Goal: Find specific page/section: Find specific page/section

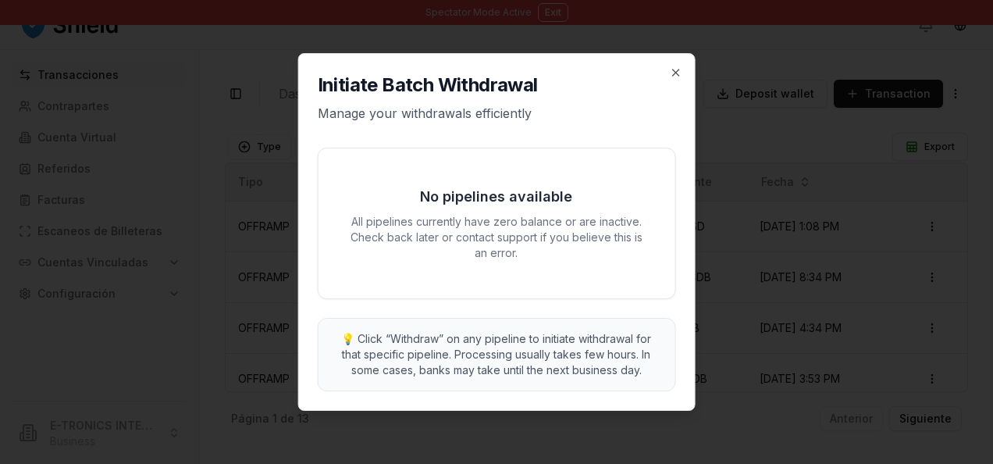
click at [689, 78] on div "Initiate Batch Withdrawal Manage your withdrawals efficiently No pipelines avai…" at bounding box center [497, 232] width 396 height 356
click at [671, 73] on icon "button" at bounding box center [675, 72] width 12 height 12
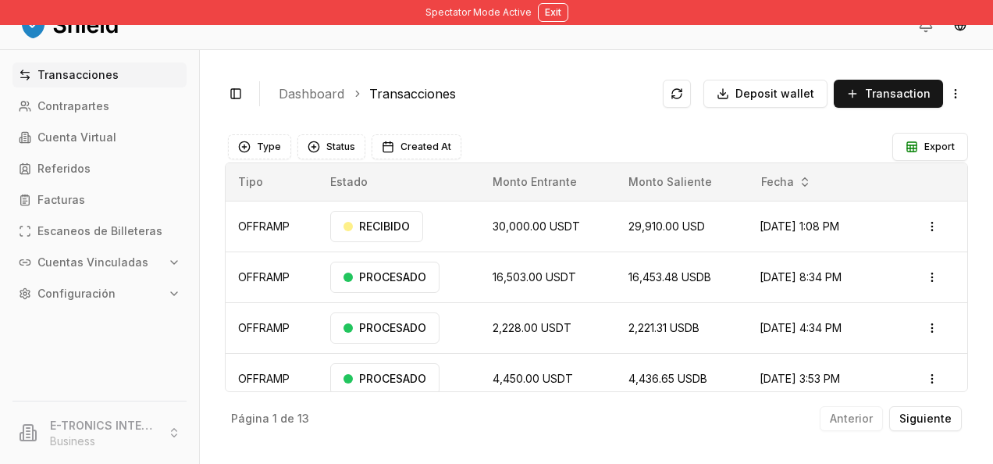
click at [526, 23] on div "Spectator Mode Active Exit" at bounding box center [496, 12] width 993 height 25
click at [578, 14] on div "Spectator Mode Active Exit" at bounding box center [496, 12] width 993 height 25
click at [562, 11] on button "Exit" at bounding box center [553, 12] width 30 height 19
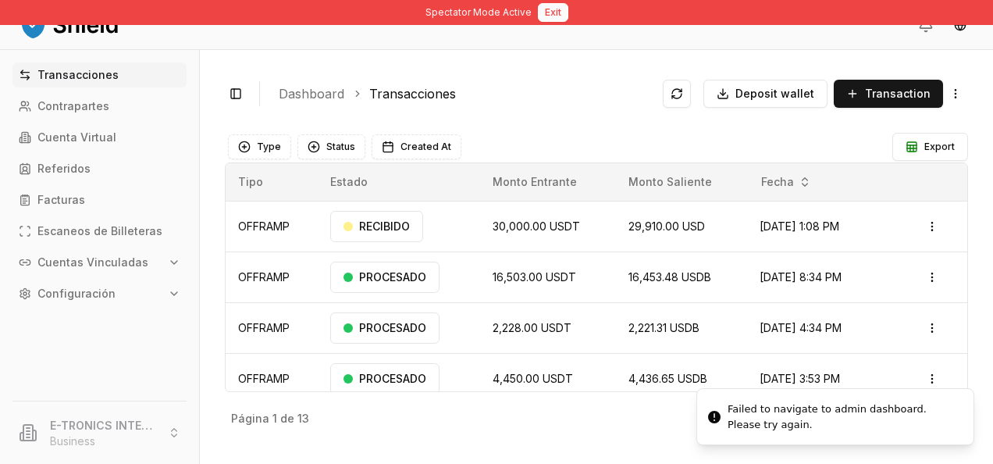
click at [541, 16] on button "Exit" at bounding box center [553, 12] width 30 height 19
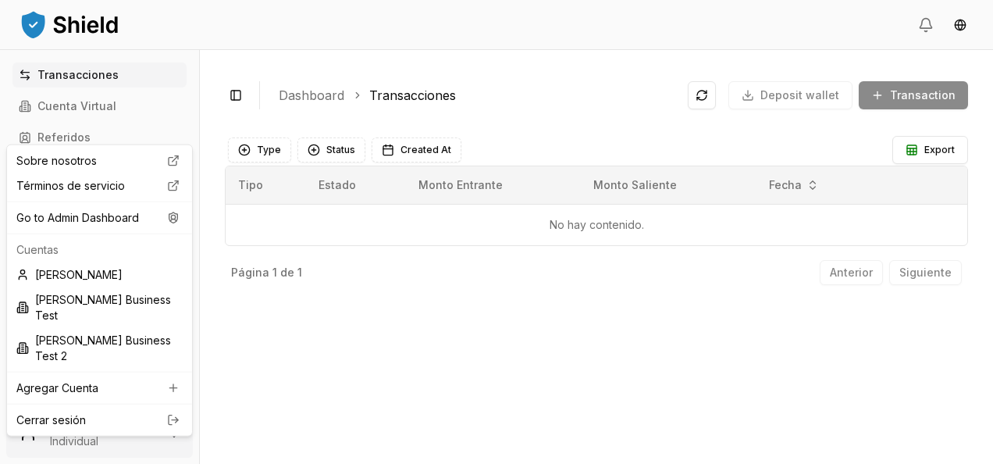
click at [103, 415] on html "Transacciones Cuenta Virtual Referidos Facturas Escaneos de Billeteras Cuentas …" at bounding box center [496, 232] width 993 height 464
click at [123, 225] on div "Go to Admin Dashboard" at bounding box center [99, 217] width 179 height 25
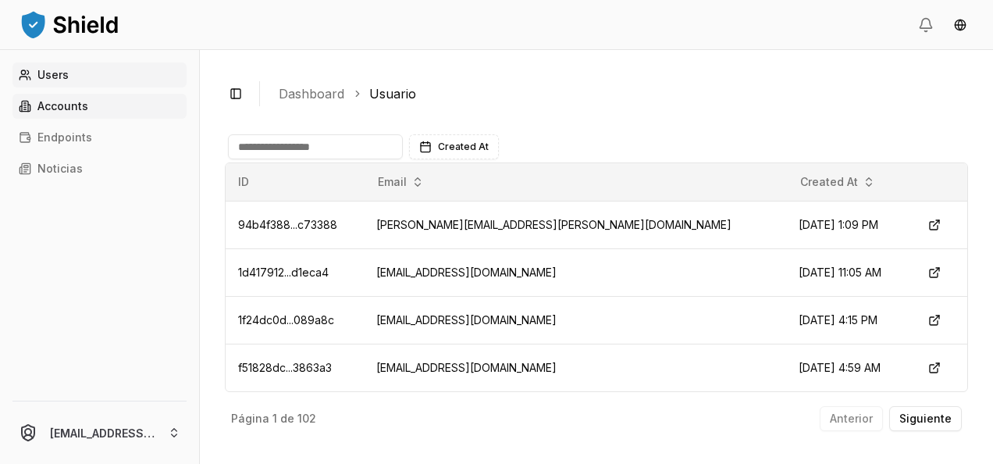
click at [95, 111] on link "Accounts" at bounding box center [99, 106] width 174 height 25
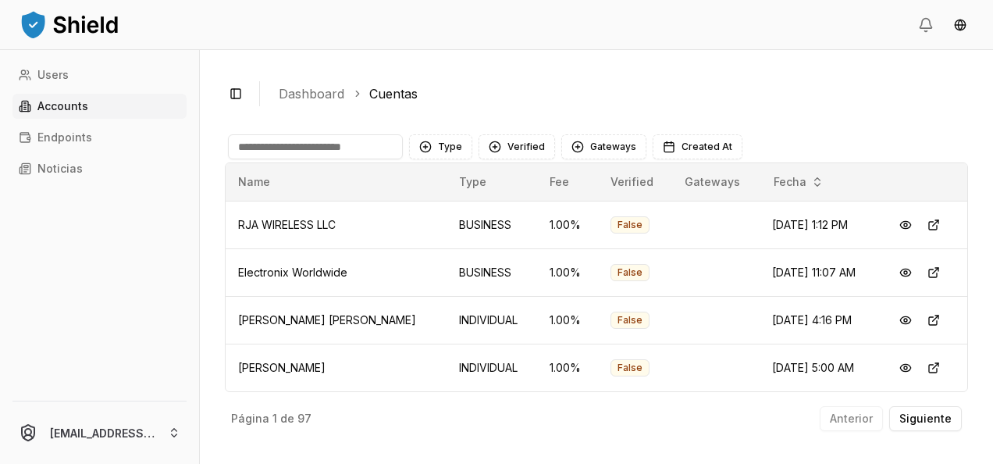
click at [322, 130] on main "Type Verified Gateways Created At Name Type Fee Verified Gateways Fecha RJA WIR…" at bounding box center [596, 282] width 743 height 314
click at [322, 141] on input at bounding box center [315, 146] width 175 height 25
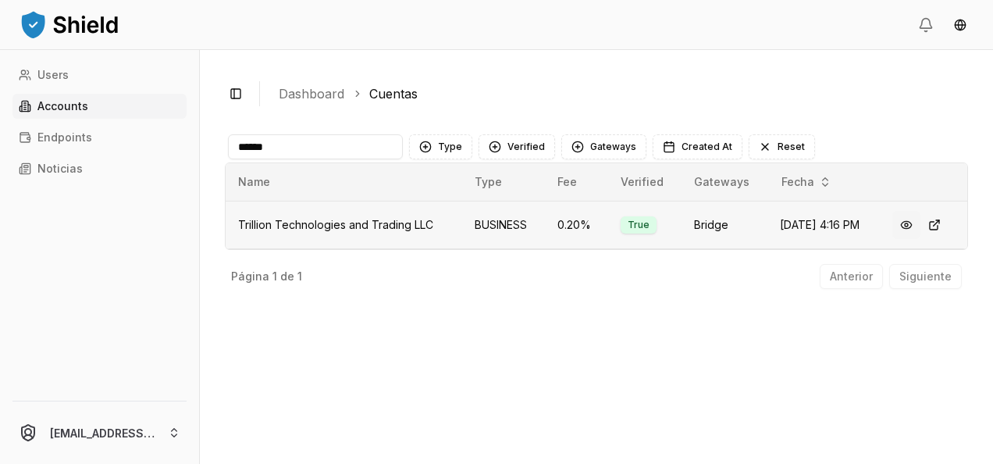
type input "******"
click at [906, 225] on button at bounding box center [906, 225] width 28 height 28
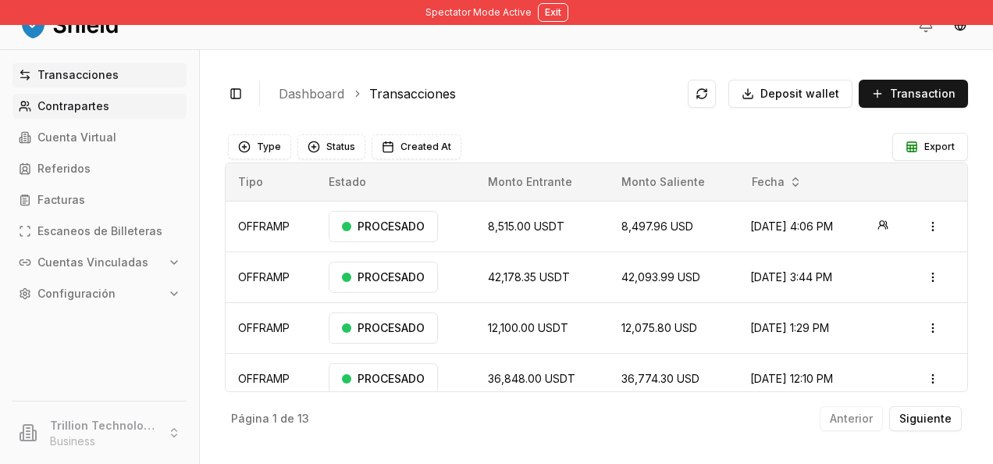
click at [73, 105] on p "Contrapartes" at bounding box center [73, 106] width 72 height 11
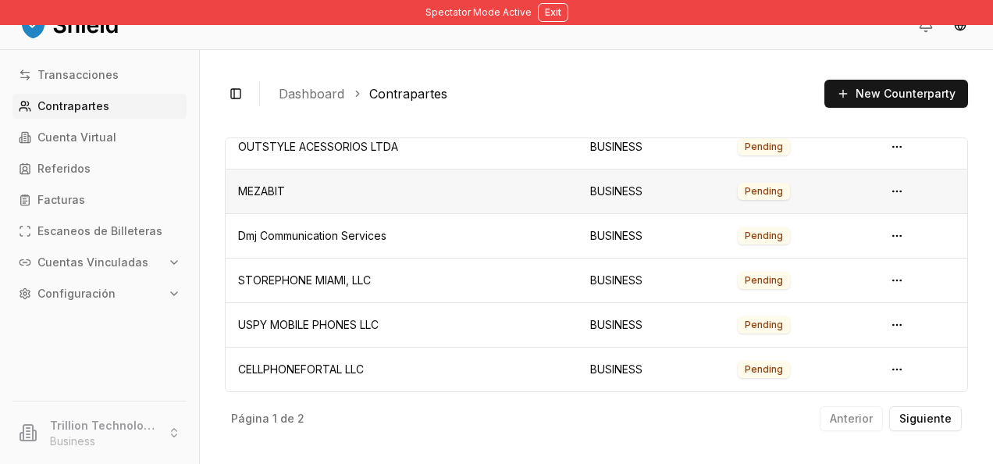
scroll to position [137, 0]
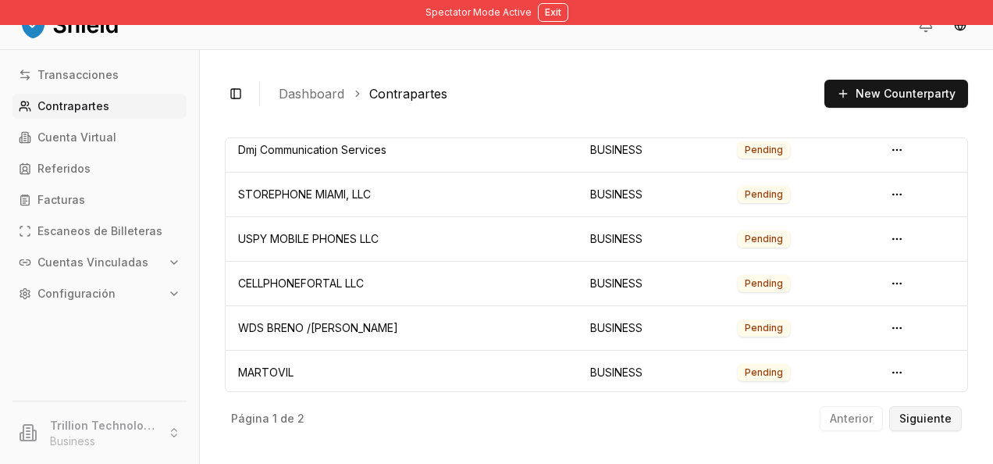
click at [929, 418] on p "Siguiente" at bounding box center [925, 418] width 52 height 11
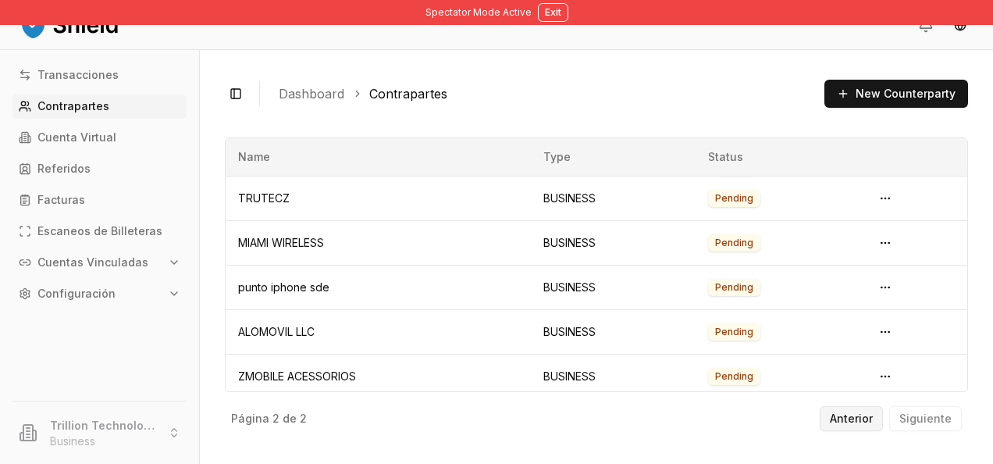
click at [853, 418] on p "Anterior" at bounding box center [851, 418] width 43 height 11
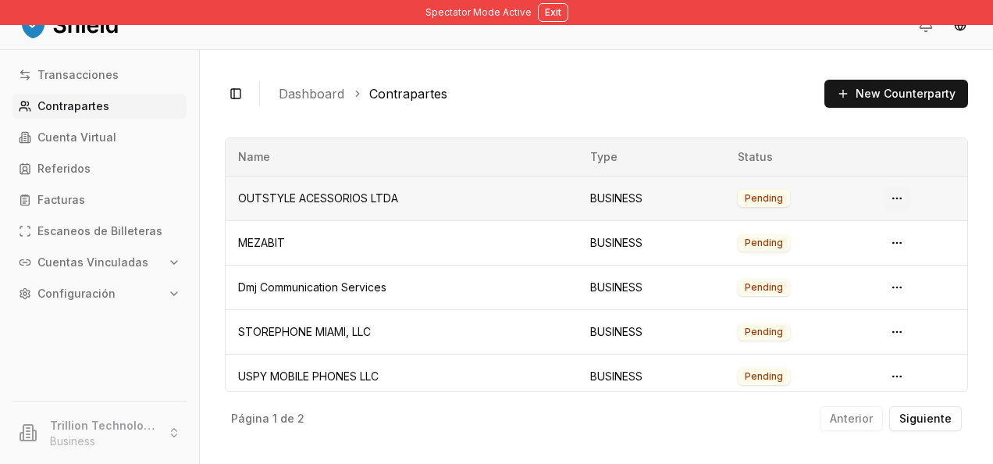
click at [891, 196] on html "Spectator Mode Active Exit Transacciones Contrapartes Cuenta Virtual Referidos …" at bounding box center [496, 232] width 993 height 464
click at [854, 249] on div "View Details" at bounding box center [845, 260] width 101 height 25
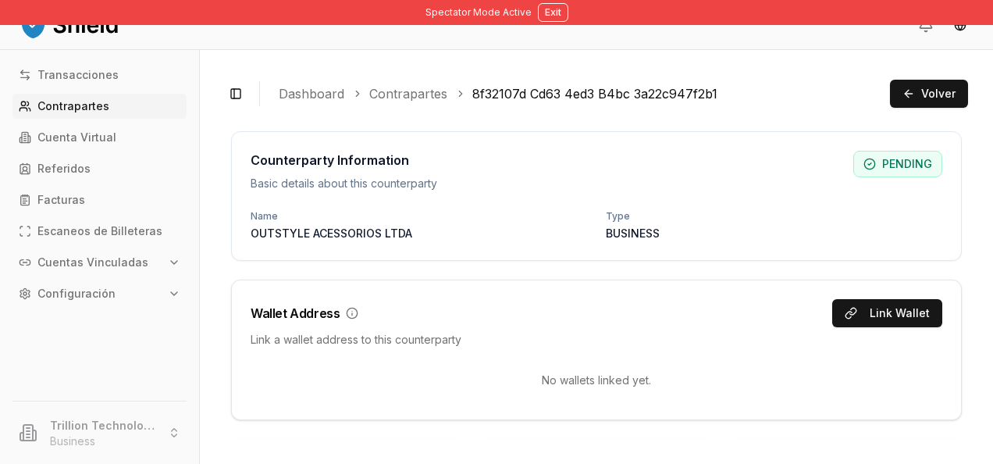
click at [152, 94] on link "Contrapartes" at bounding box center [99, 106] width 174 height 25
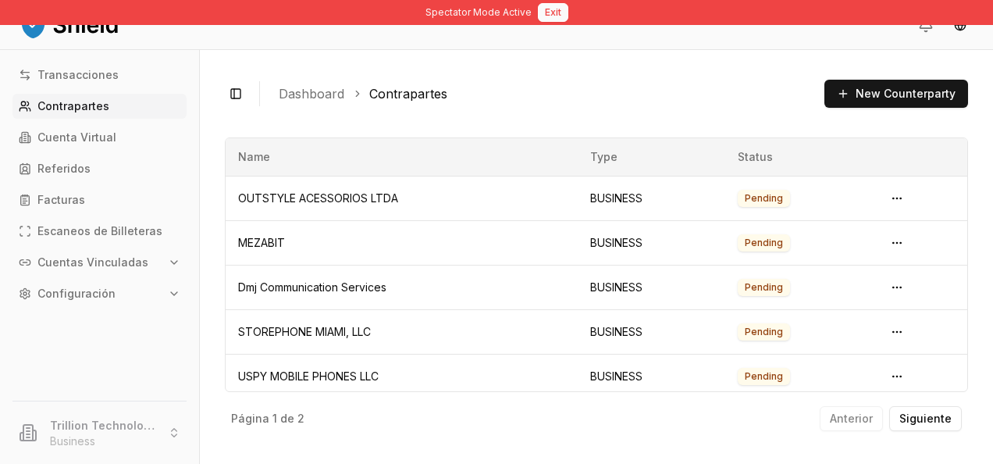
click at [557, 9] on button "Exit" at bounding box center [553, 12] width 30 height 19
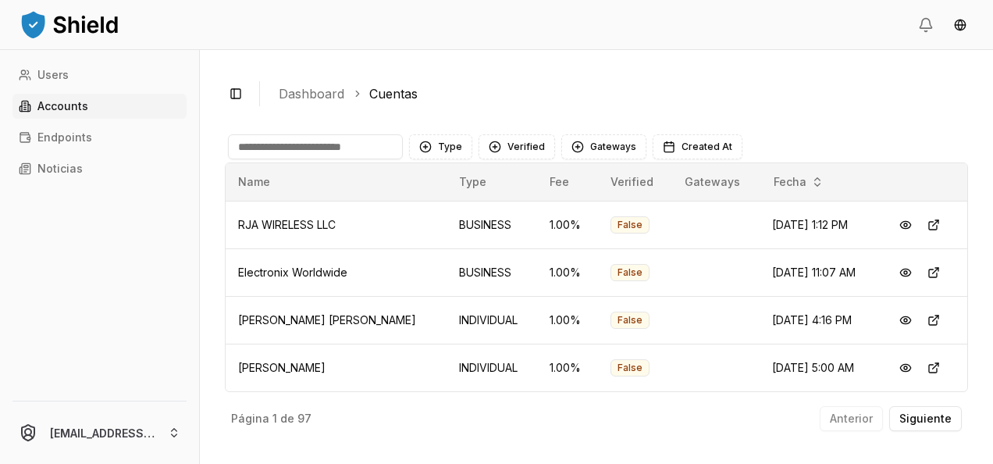
click at [281, 135] on input at bounding box center [315, 146] width 175 height 25
type input "***"
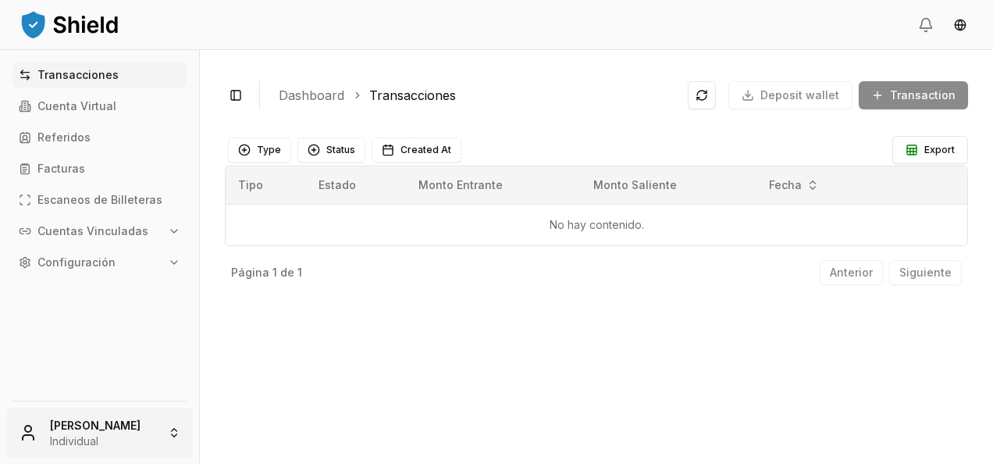
click at [133, 448] on html "Transacciones Cuenta Virtual Referidos Facturas Escaneos de Billeteras Cuentas …" at bounding box center [496, 232] width 993 height 464
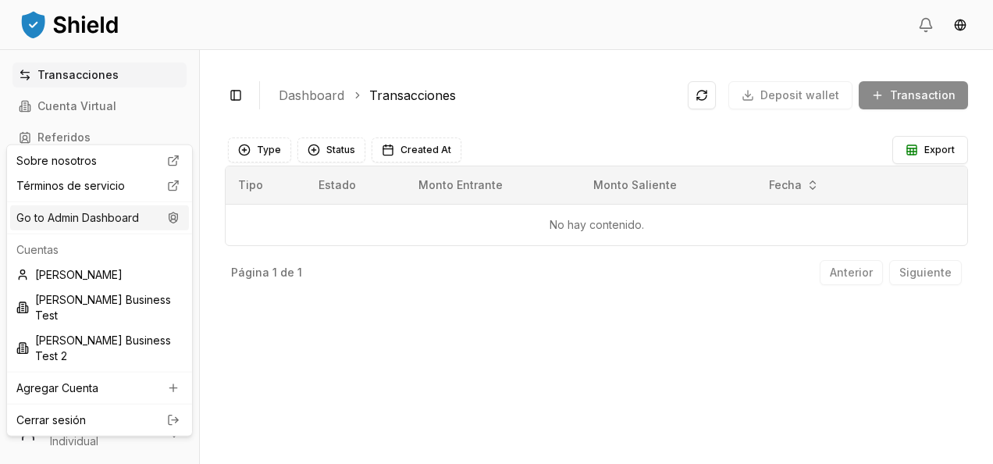
click at [111, 220] on div "Go to Admin Dashboard" at bounding box center [99, 217] width 179 height 25
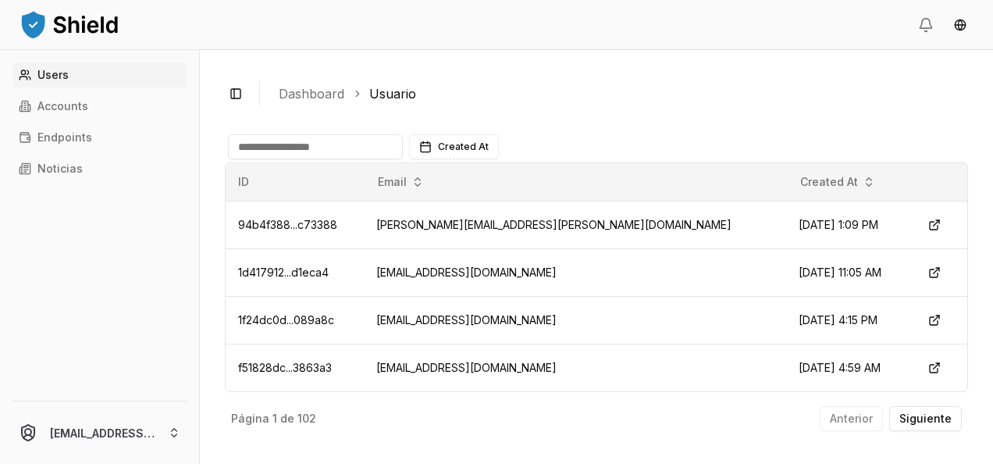
click at [307, 148] on input at bounding box center [315, 146] width 175 height 25
click at [141, 109] on link "Accounts" at bounding box center [99, 106] width 174 height 25
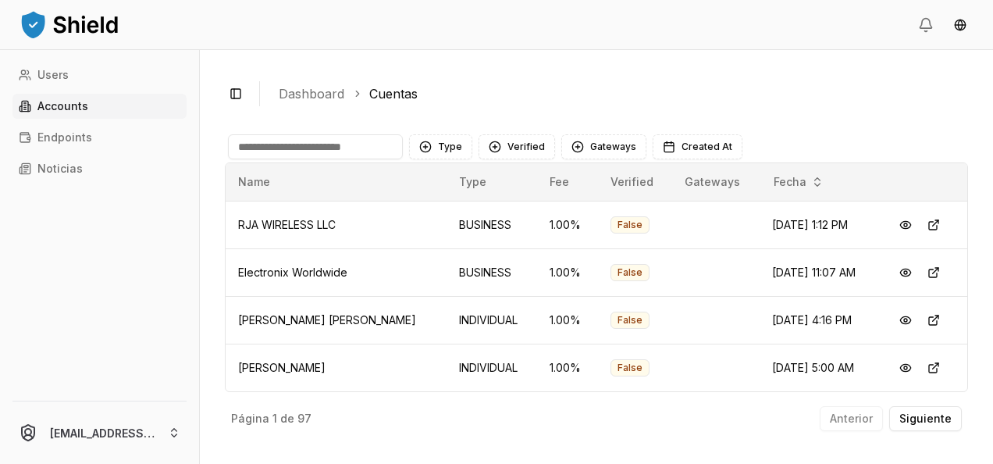
click at [319, 151] on input at bounding box center [315, 146] width 175 height 25
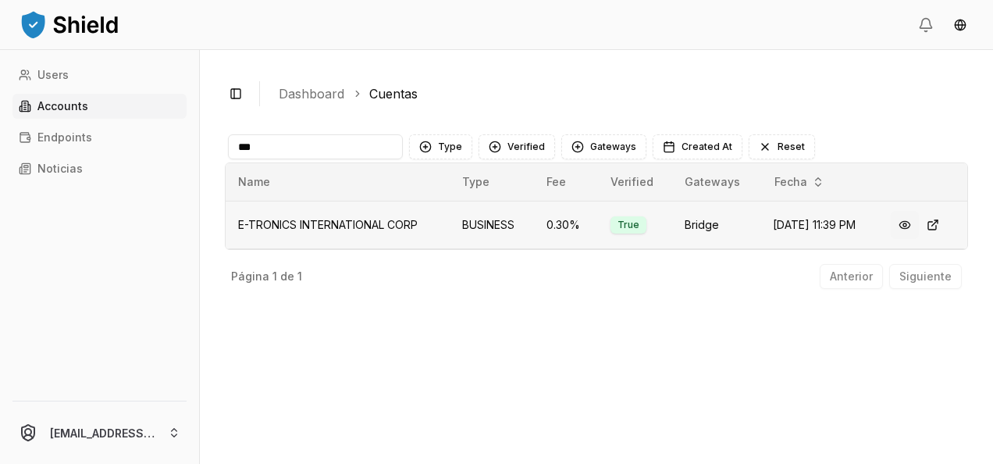
type input "***"
click at [904, 223] on button at bounding box center [905, 225] width 28 height 28
